Goal: Task Accomplishment & Management: Use online tool/utility

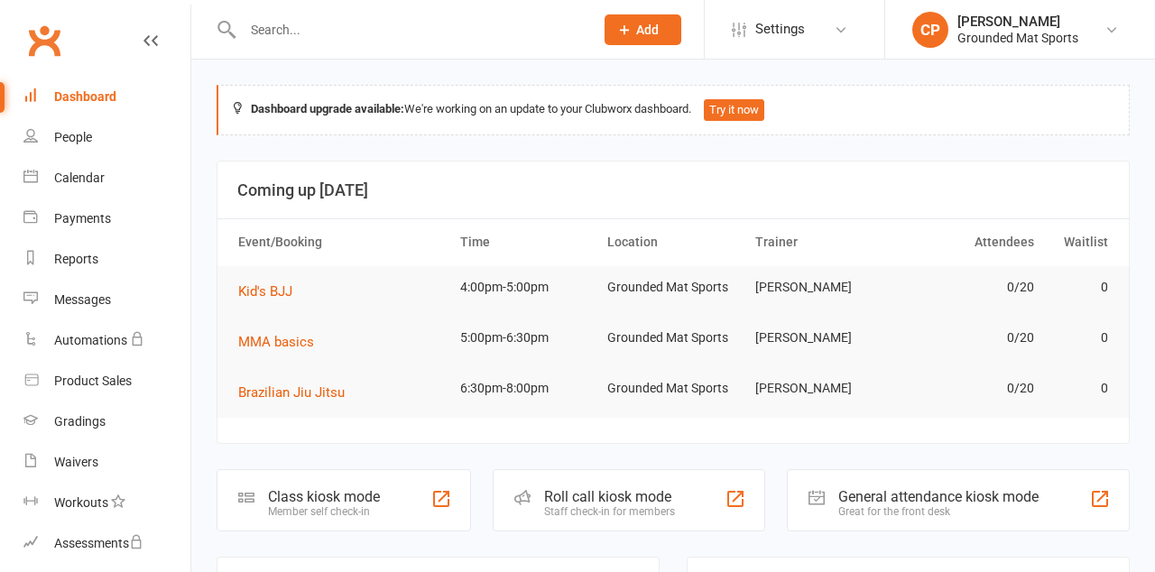
click at [374, 484] on div "Class kiosk mode Member self check-in" at bounding box center [344, 500] width 255 height 62
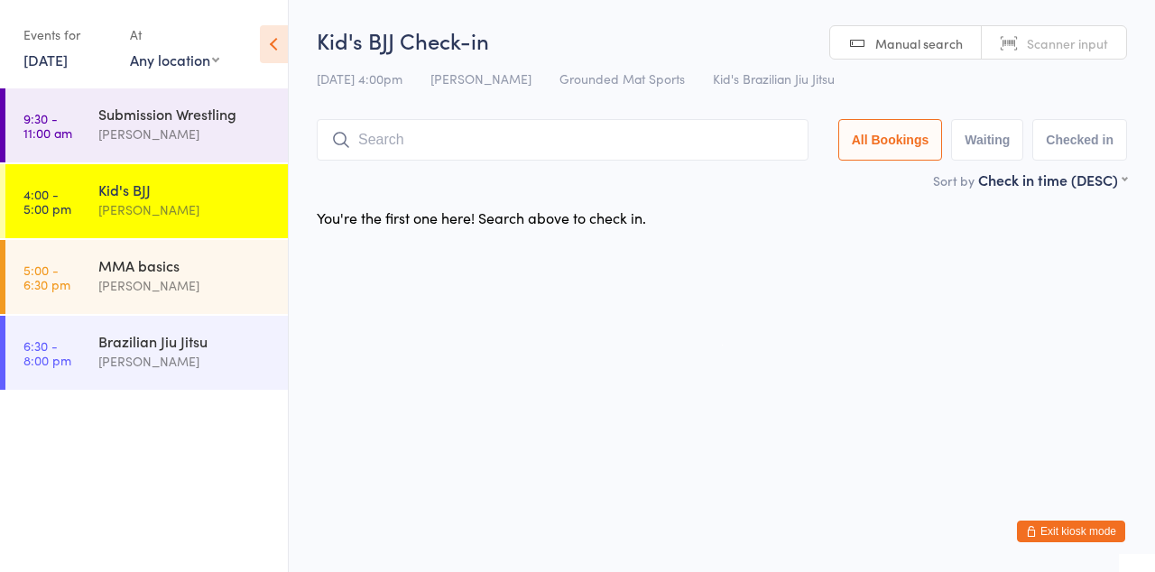
click at [483, 135] on input "search" at bounding box center [563, 140] width 492 height 42
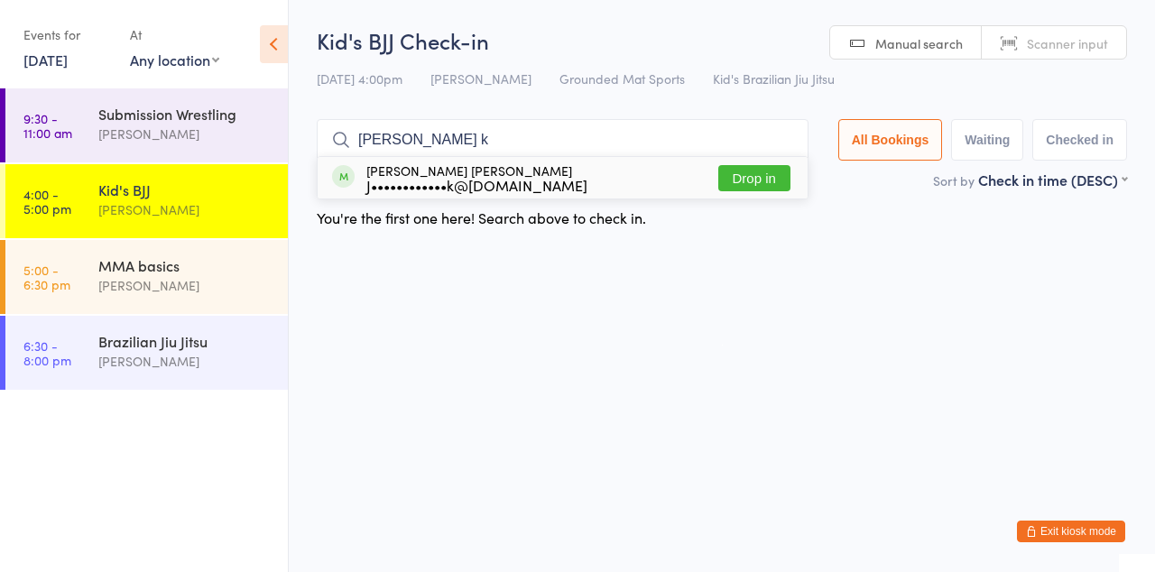
type input "[PERSON_NAME] k"
click at [765, 178] on button "Drop in" at bounding box center [754, 178] width 72 height 26
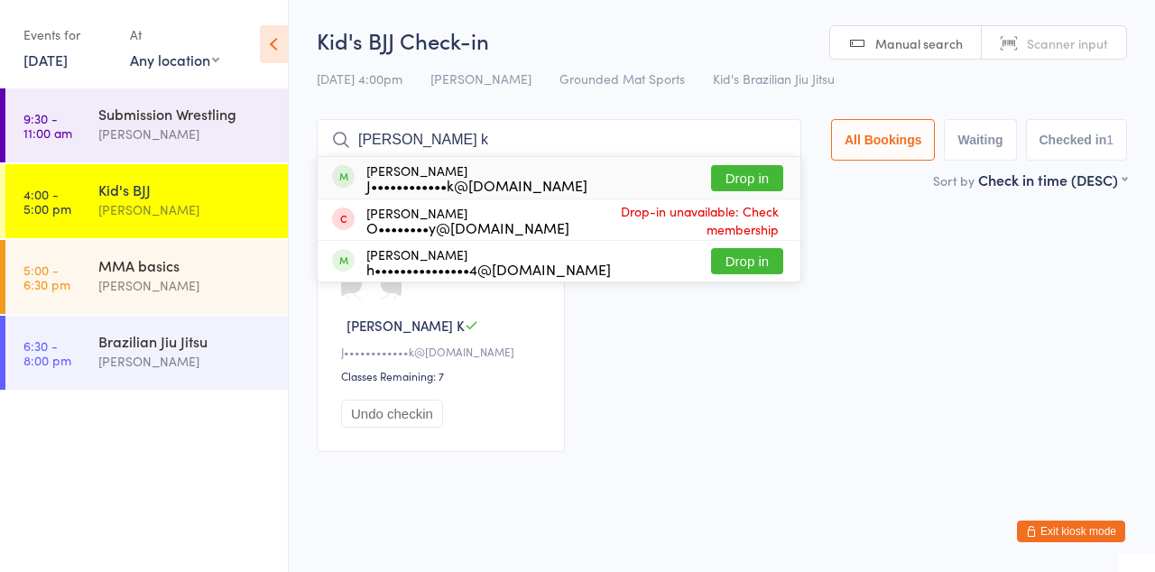
type input "[PERSON_NAME] k"
click at [755, 185] on button "Drop in" at bounding box center [747, 178] width 72 height 26
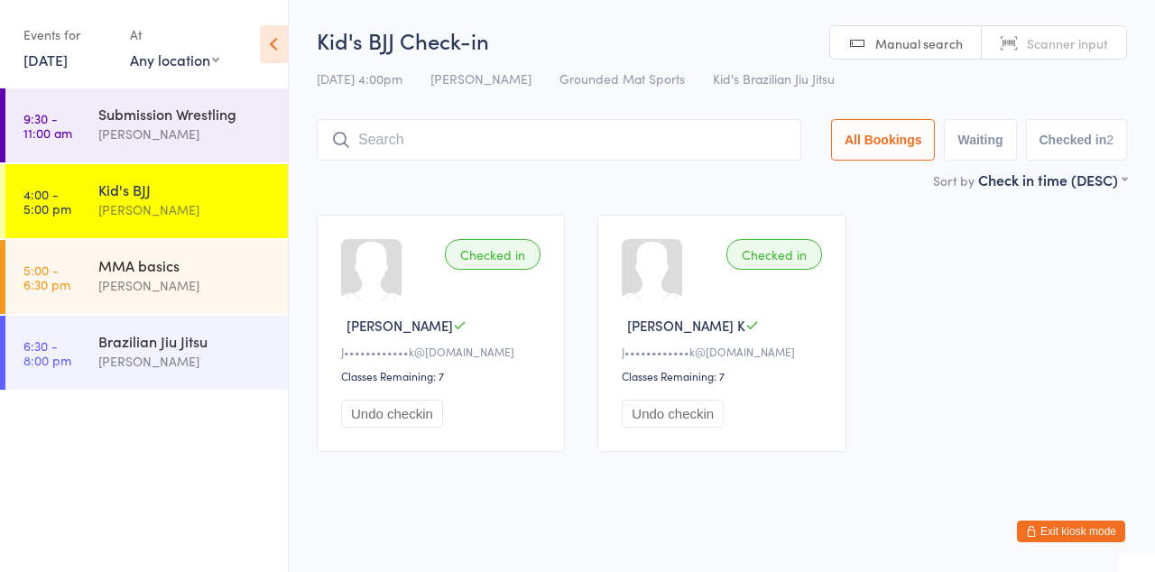
click at [629, 140] on input "search" at bounding box center [559, 140] width 485 height 42
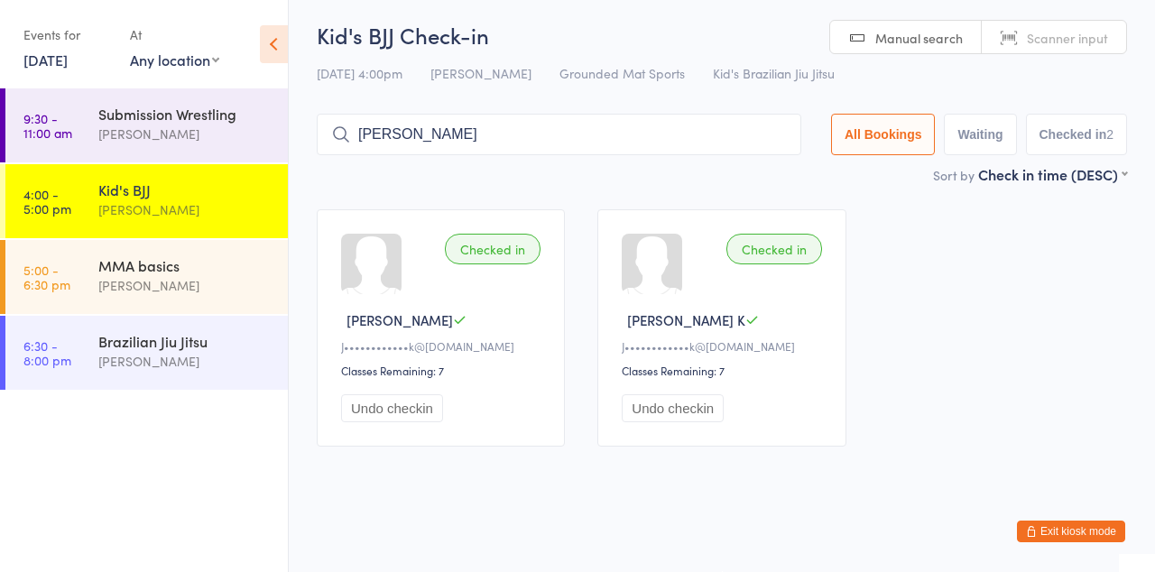
type input "[PERSON_NAME]"
click at [948, 246] on div "Checked in [PERSON_NAME]••••••••••••k@[DOMAIN_NAME] Classes Remaining: 7 Undo c…" at bounding box center [722, 328] width 843 height 270
click at [444, 128] on input "[PERSON_NAME]" at bounding box center [559, 135] width 485 height 42
click at [1012, 231] on div "Checked in [PERSON_NAME]••••••••••••k@[DOMAIN_NAME] Classes Remaining: 7 Undo c…" at bounding box center [722, 328] width 843 height 270
click at [473, 132] on input "[PERSON_NAME]" at bounding box center [559, 135] width 485 height 42
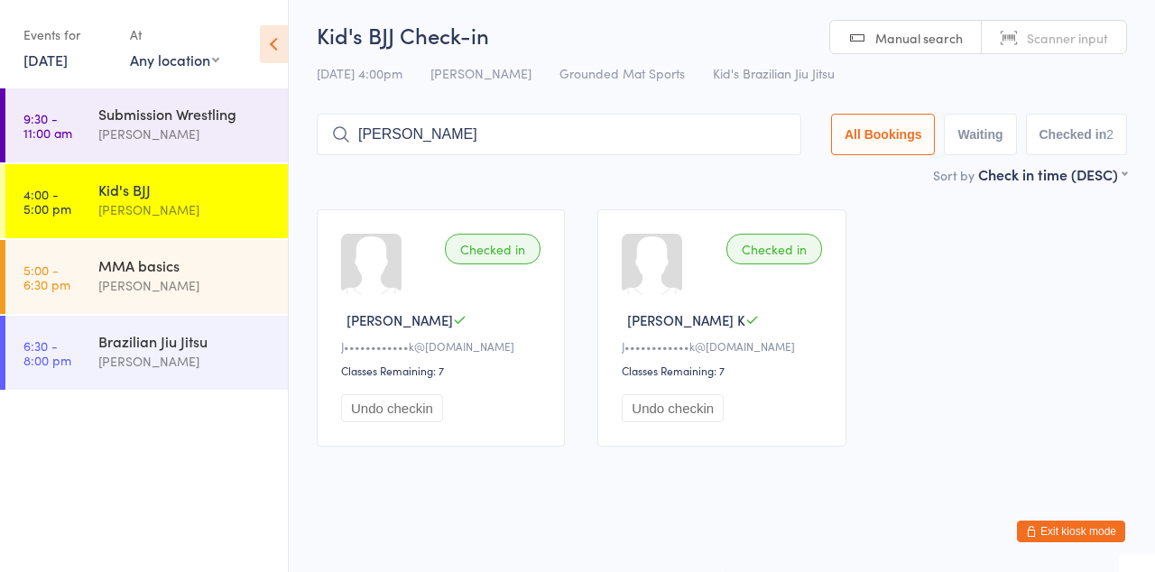
click at [787, 135] on input "[PERSON_NAME]" at bounding box center [559, 135] width 485 height 42
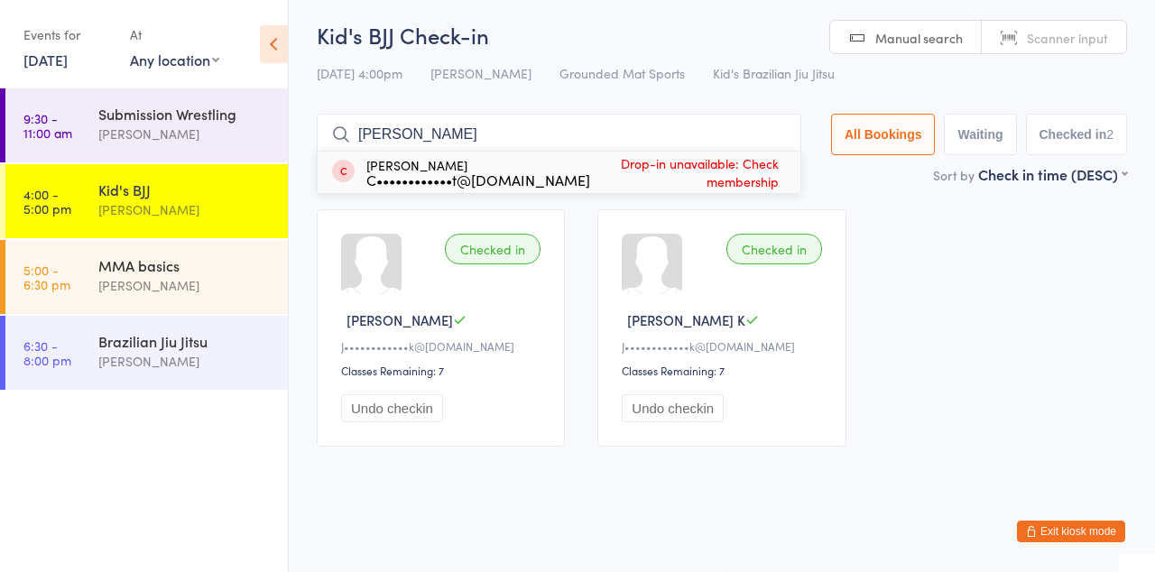
type input "[PERSON_NAME]"
click at [518, 184] on div "C••••••••••••t@[DOMAIN_NAME]" at bounding box center [478, 179] width 224 height 14
